Goal: Find specific page/section: Find specific page/section

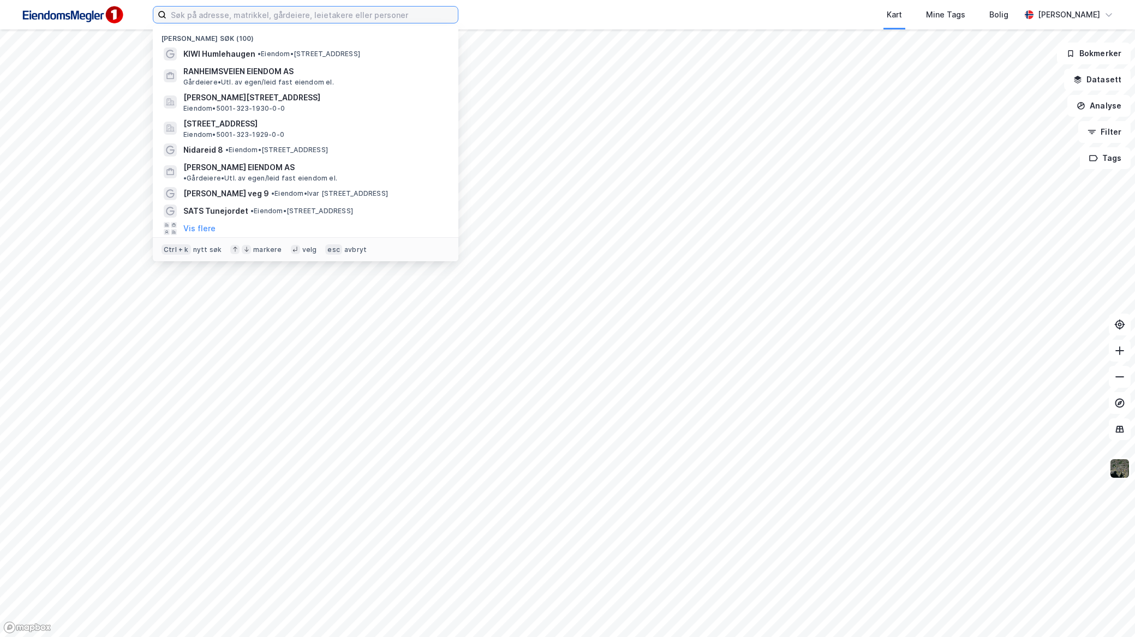
click at [268, 17] on input at bounding box center [311, 15] width 291 height 16
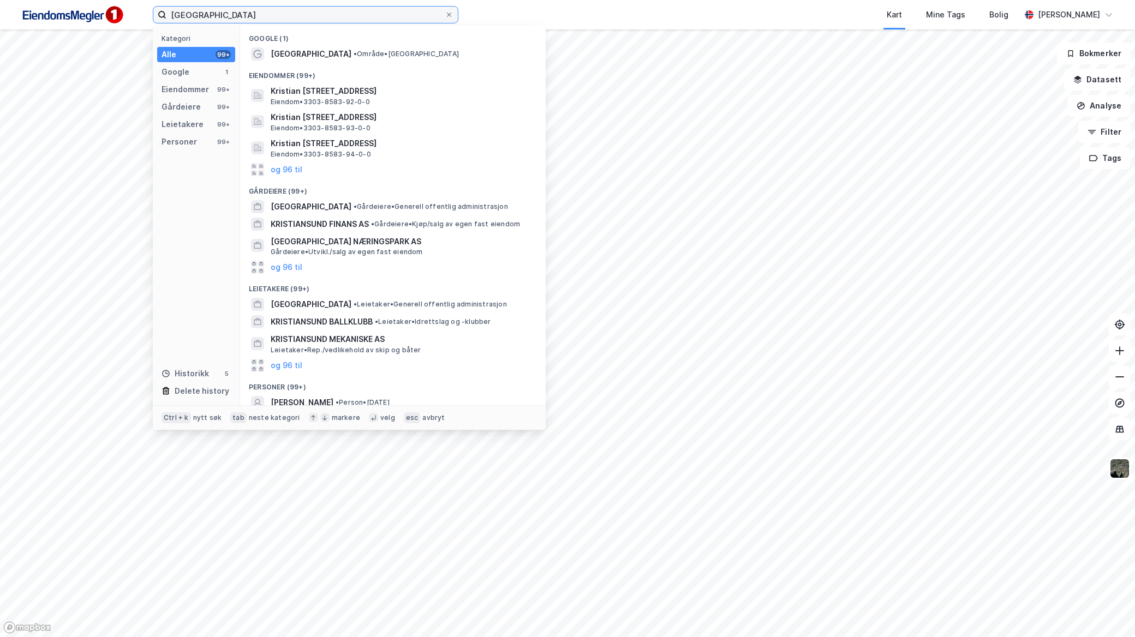
click at [322, 9] on input "kristiansund" at bounding box center [305, 15] width 278 height 16
click at [319, 10] on input "kristiansund" at bounding box center [305, 15] width 278 height 16
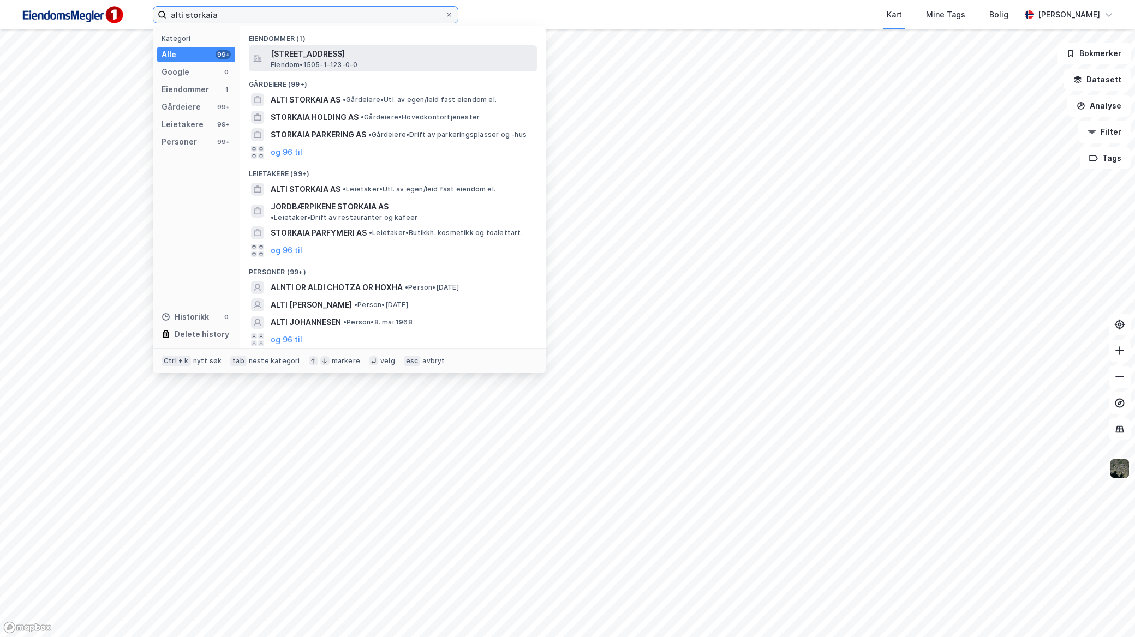
type input "alti storkaia"
click at [356, 49] on span "Storkaia 1, 6509, KRISTIANSUND N, KRISTIANSUND" at bounding box center [402, 53] width 262 height 13
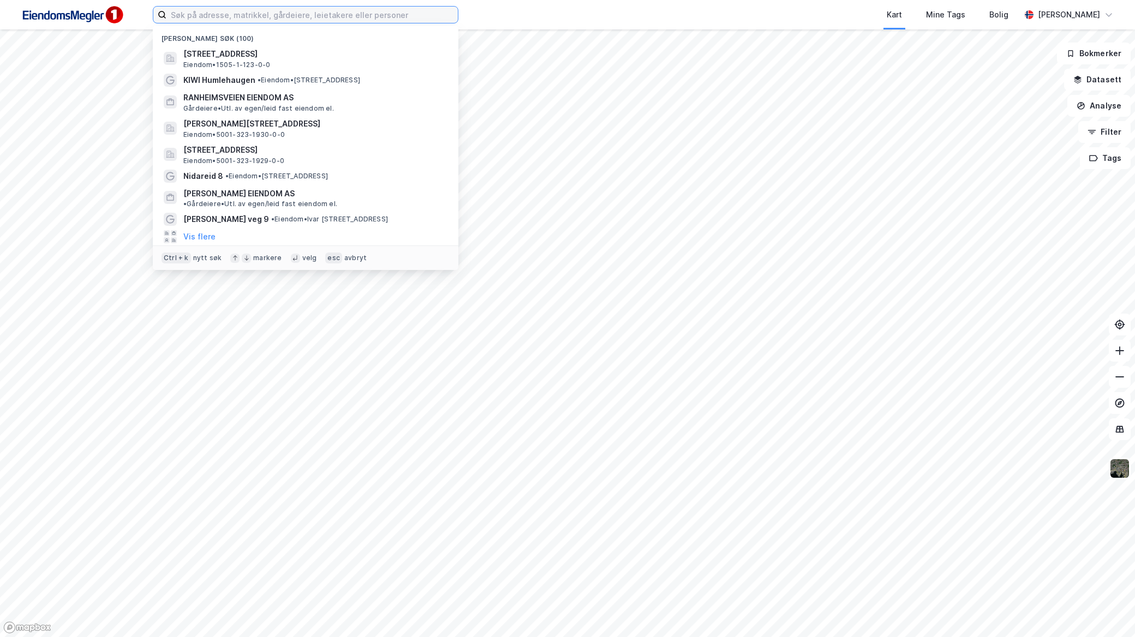
click at [304, 22] on input at bounding box center [311, 15] width 291 height 16
